Goal: Navigation & Orientation: Find specific page/section

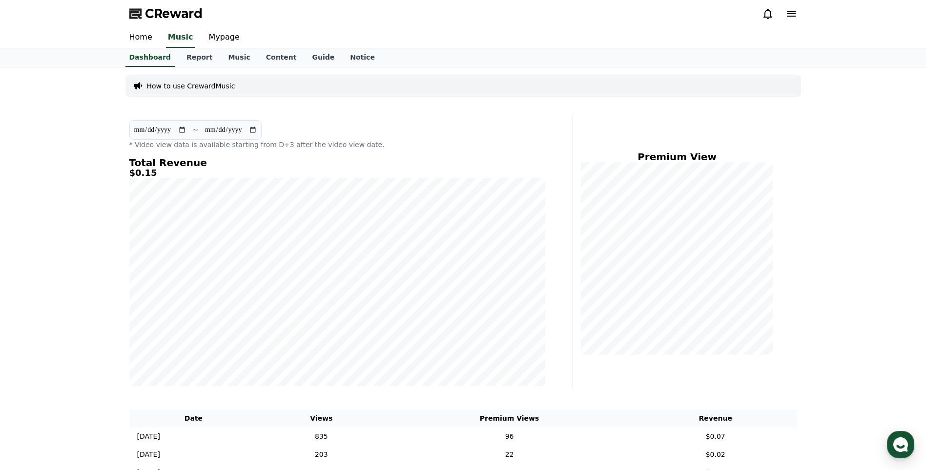
scroll to position [1036, 0]
click at [313, 57] on link "Guide" at bounding box center [323, 57] width 38 height 19
click at [355, 58] on link "Notice" at bounding box center [362, 57] width 41 height 19
click at [193, 60] on link "Report" at bounding box center [200, 57] width 42 height 19
click at [193, 59] on link "Report" at bounding box center [200, 57] width 34 height 19
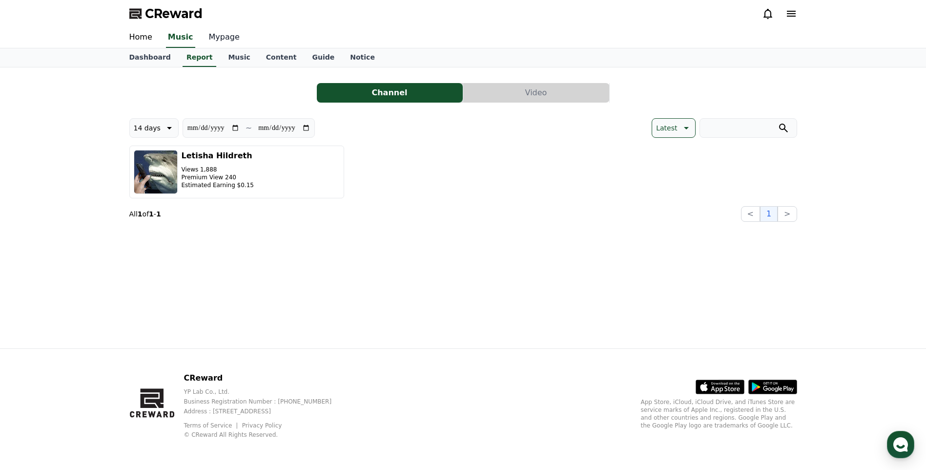
click at [236, 47] on link "Mypage" at bounding box center [224, 37] width 46 height 21
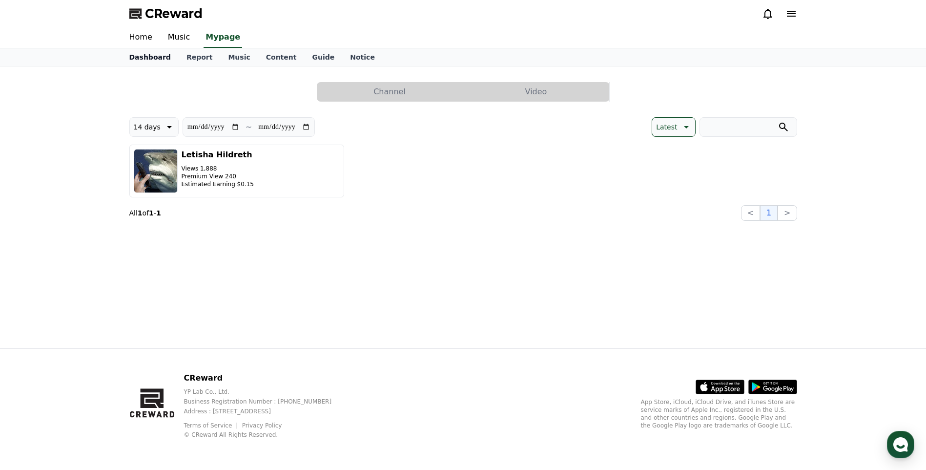
click at [151, 56] on link "Dashboard" at bounding box center [150, 57] width 57 height 18
